Goal: Transaction & Acquisition: Purchase product/service

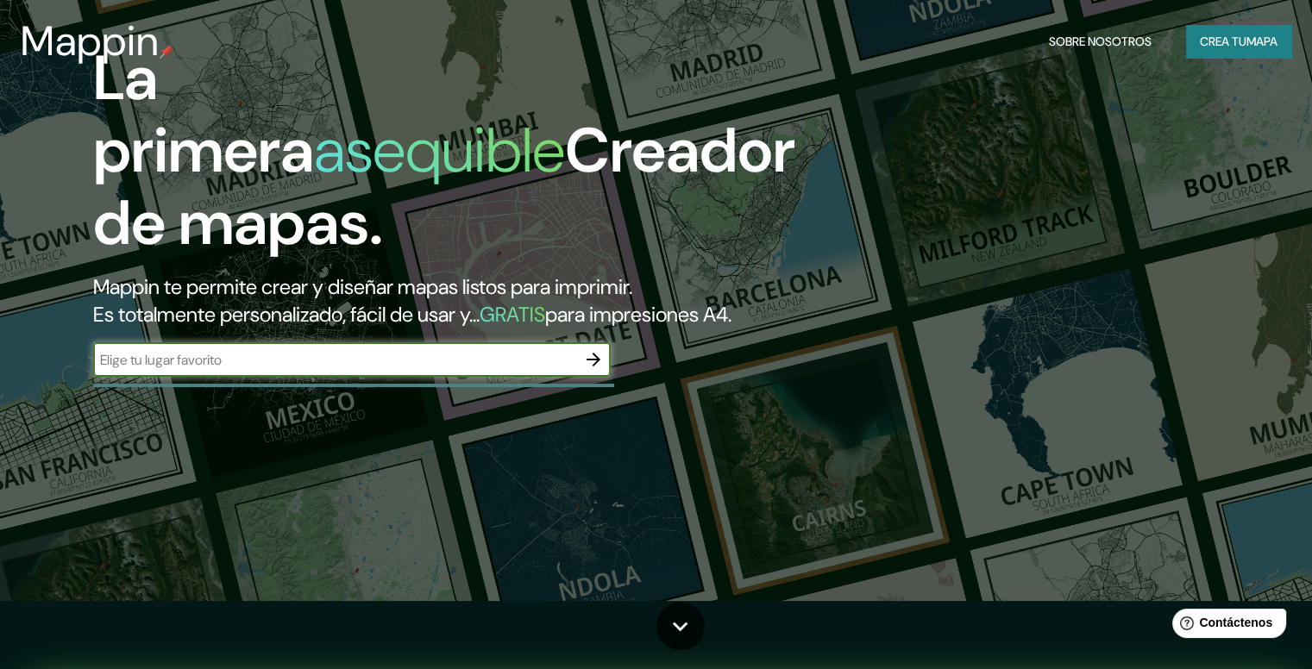
scroll to position [69, 0]
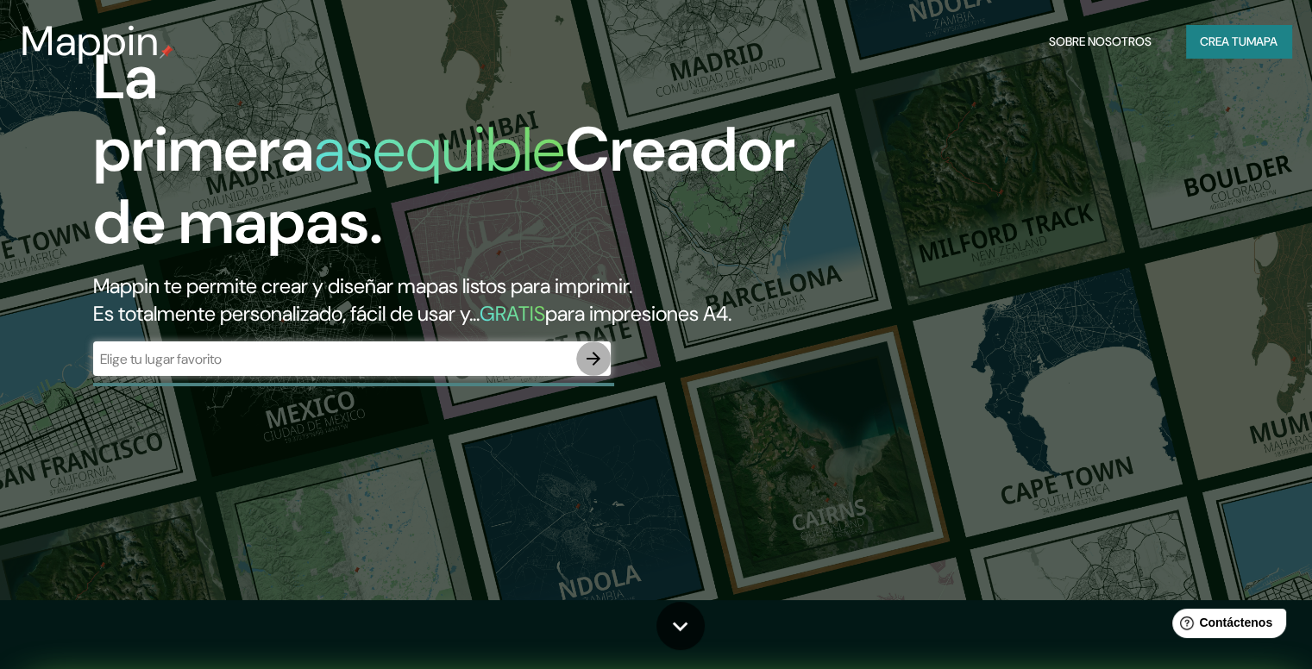
click at [588, 366] on icon "button" at bounding box center [593, 359] width 14 height 14
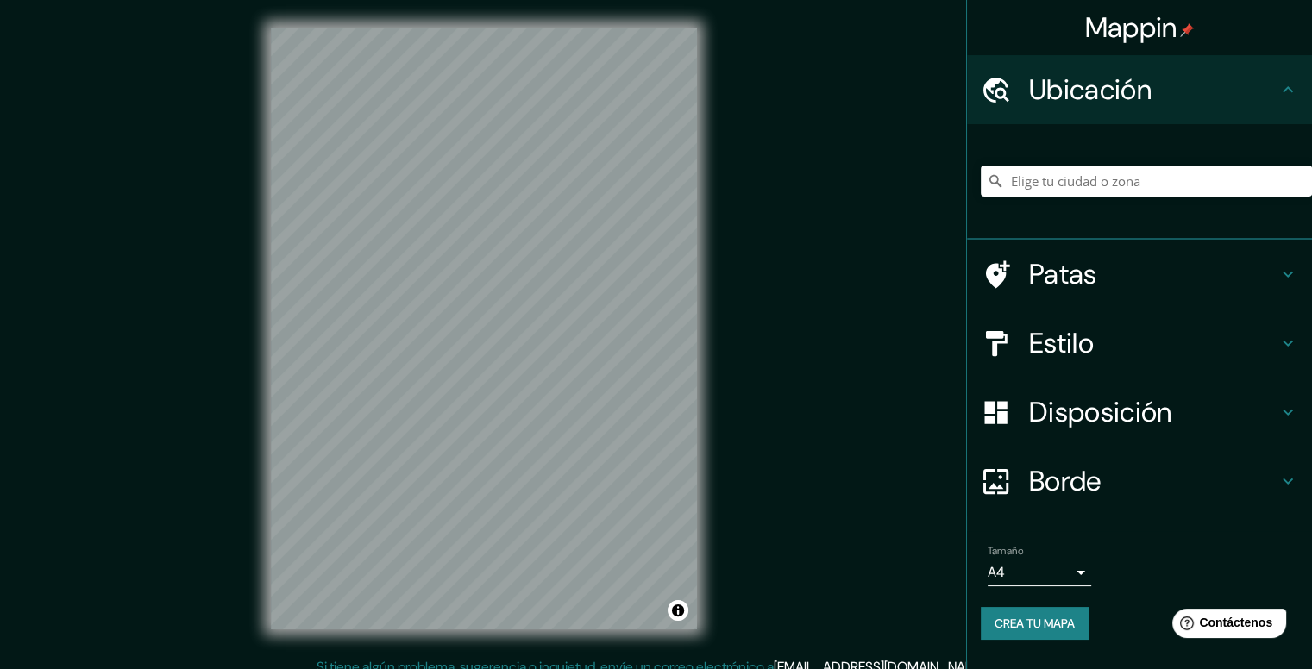
click at [544, 0] on html "Mappin Ubicación Patas Estilo Disposición Borde Elige un borde. Consejo : puede…" at bounding box center [656, 334] width 1312 height 669
click at [427, 668] on html "Mappin Ubicación Patas Estilo Disposición Borde Elige un borde. Consejo : puede…" at bounding box center [656, 334] width 1312 height 669
click at [473, 646] on div "© Mapbox © OpenStreetMap Improve this map" at bounding box center [483, 328] width 481 height 657
click at [331, 668] on html "Mappin Ubicación Patas Estilo Disposición Borde Elige un borde. Consejo : puede…" at bounding box center [656, 334] width 1312 height 669
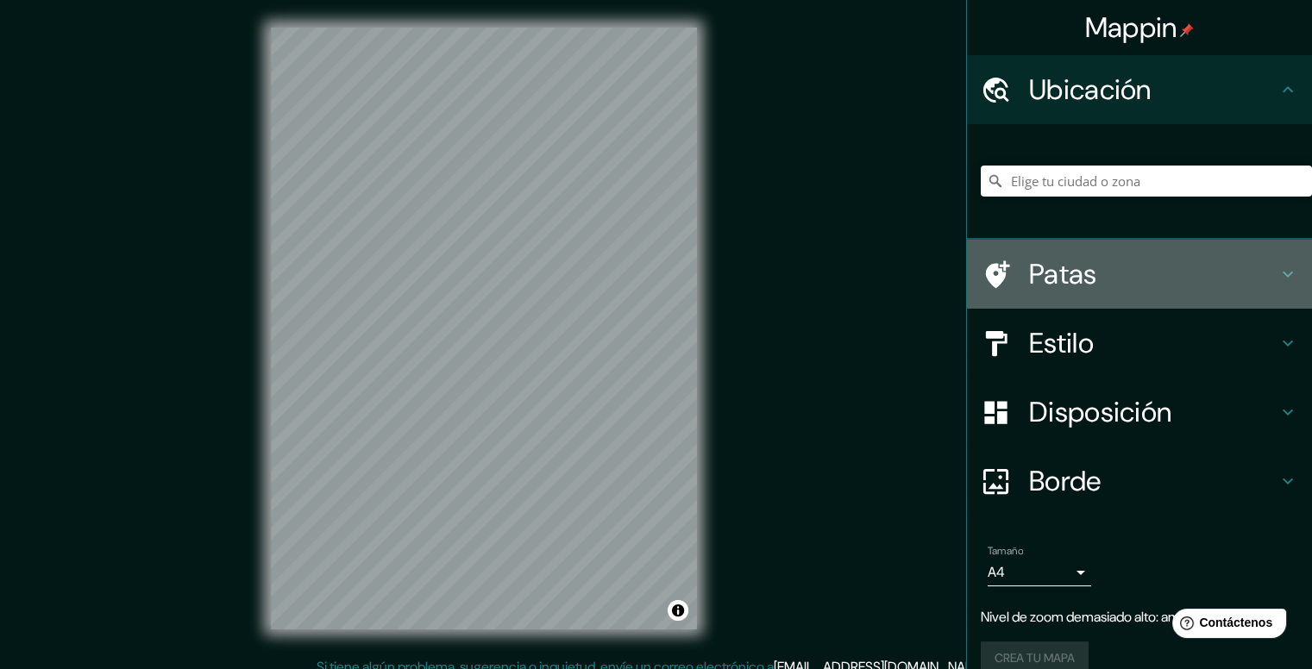
click at [1277, 275] on icon at bounding box center [1287, 274] width 21 height 21
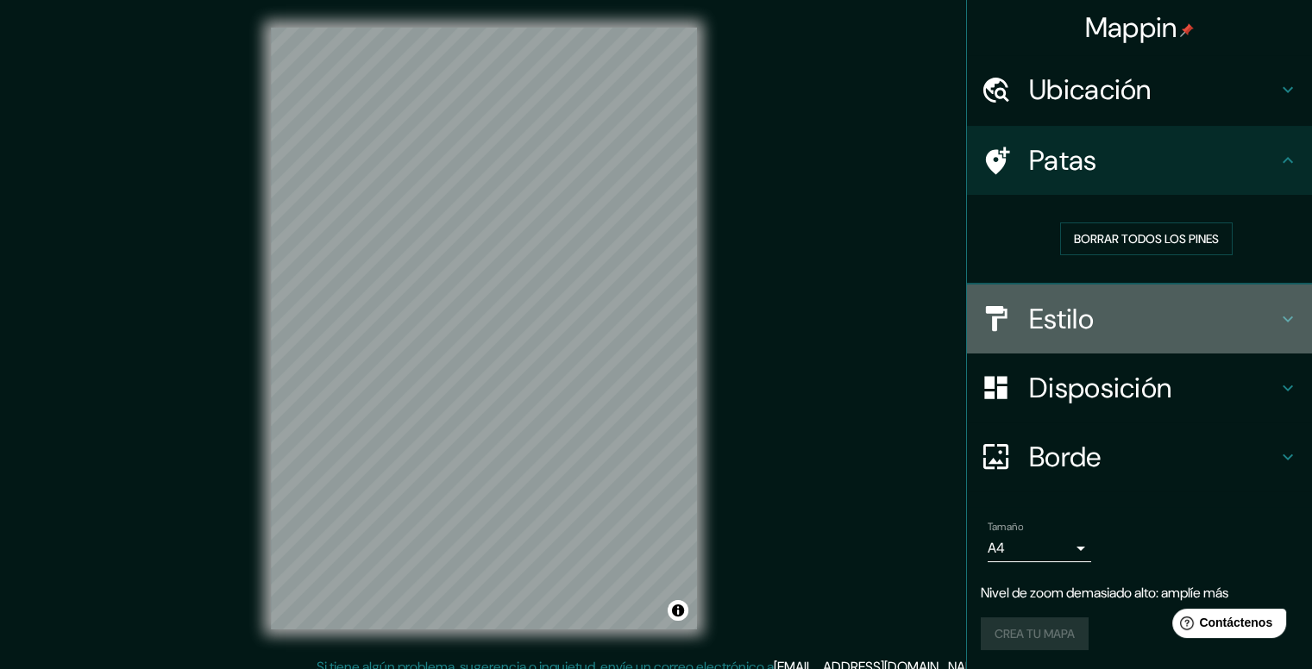
click at [1250, 319] on h4 "Estilo" at bounding box center [1153, 319] width 248 height 34
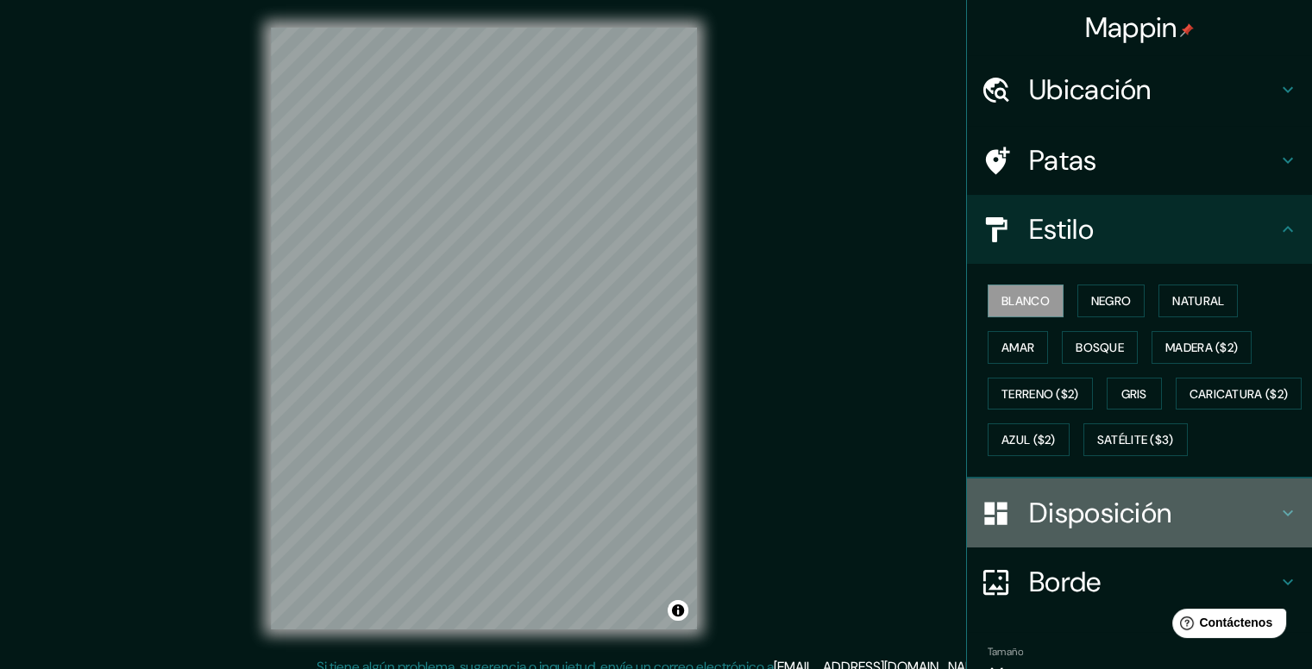
click at [1094, 531] on font "Disposición" at bounding box center [1100, 513] width 142 height 36
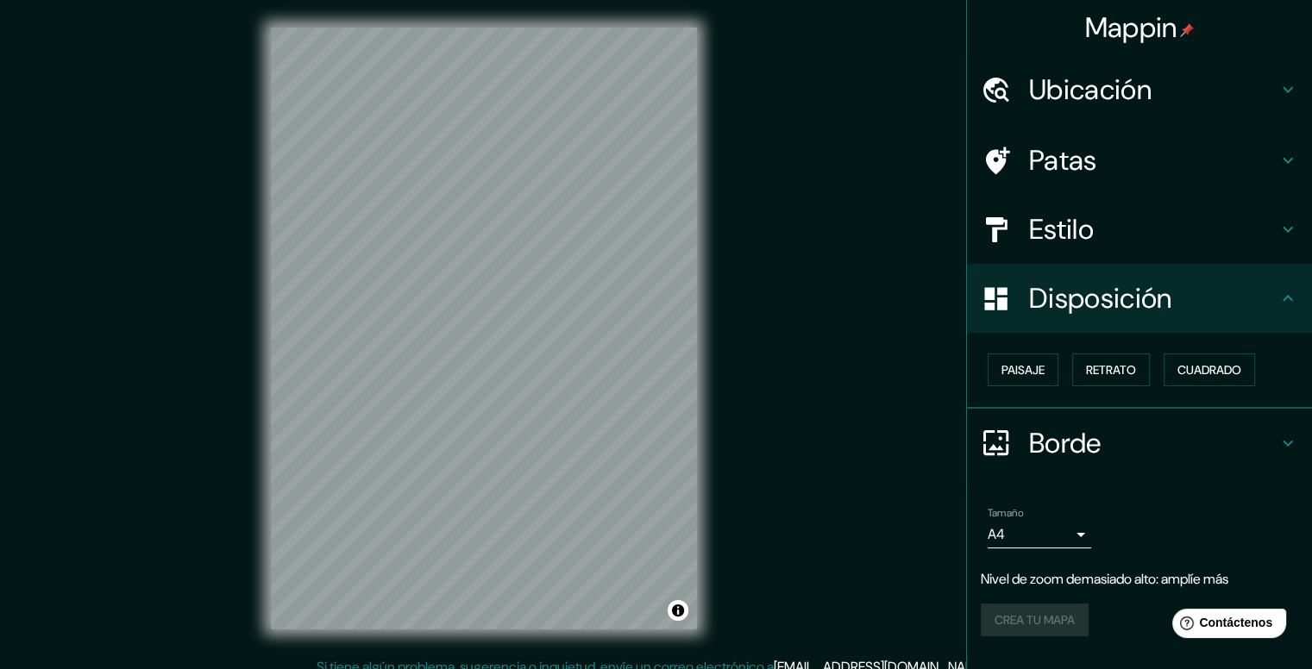
scroll to position [16, 0]
